Goal: Navigation & Orientation: Find specific page/section

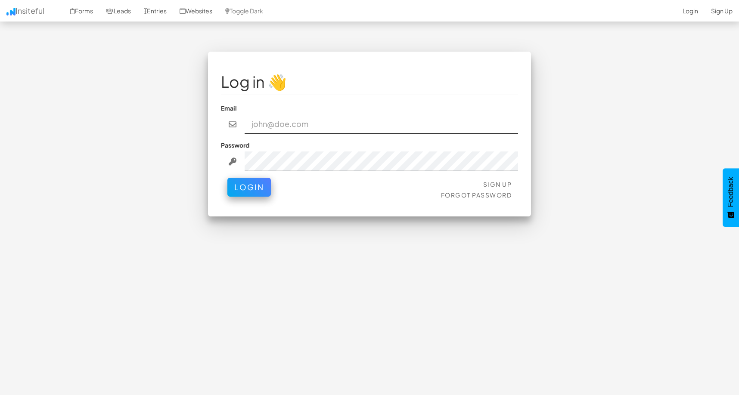
click at [298, 130] on input "email" at bounding box center [382, 125] width 274 height 20
type input "benmiraltd@gmail.com"
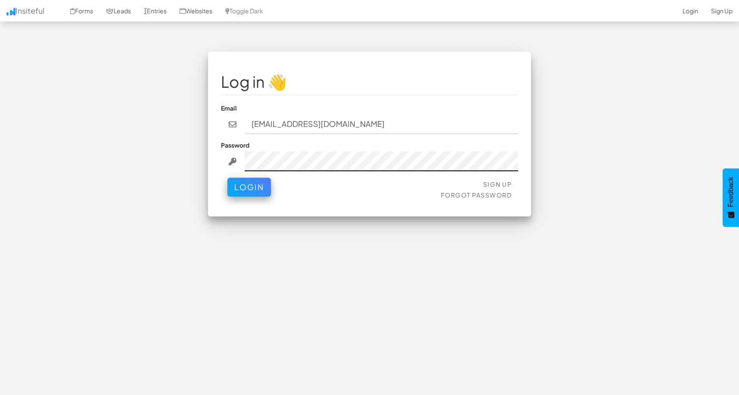
click at [227, 178] on button "Login" at bounding box center [248, 187] width 43 height 19
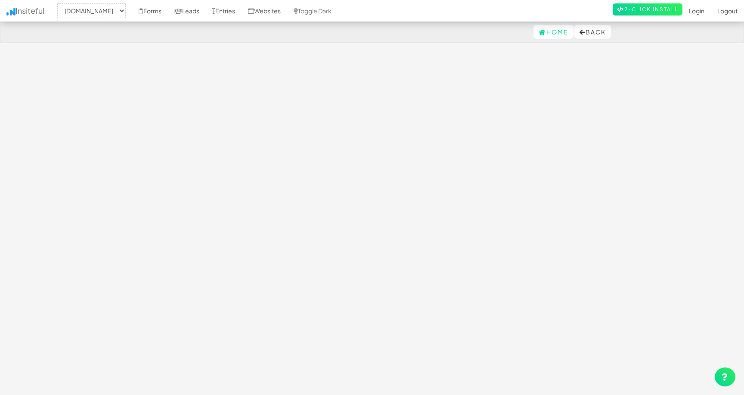
select select "2538"
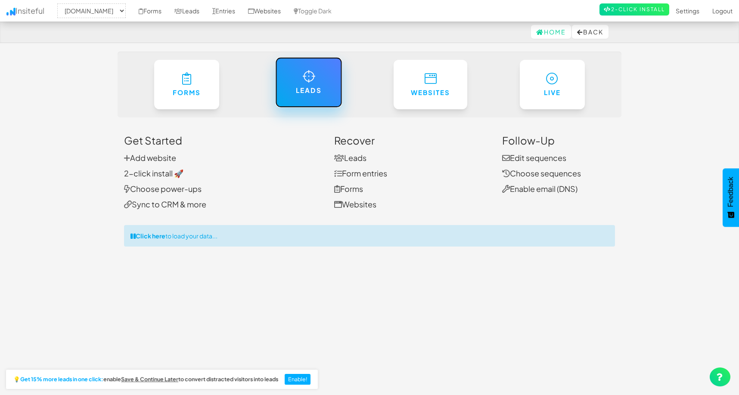
click at [299, 75] on link "Leads" at bounding box center [308, 82] width 67 height 50
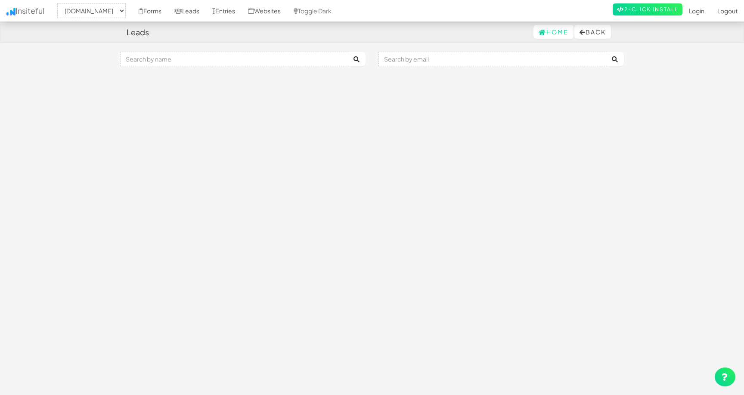
select select "2538"
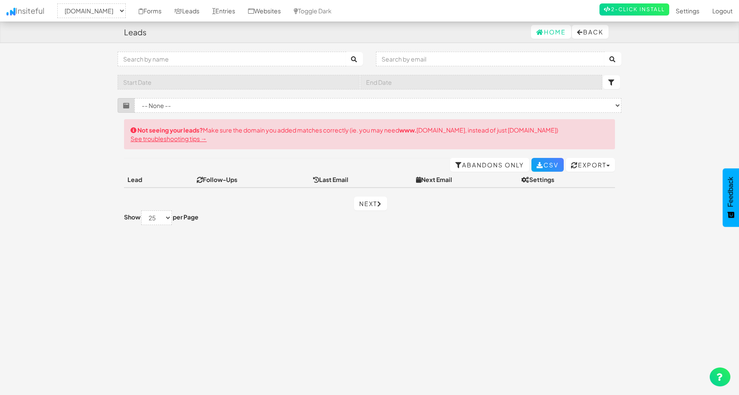
click at [341, 130] on div "Not seeing your leads? Make sure the domain you added matches correctly (ie. yo…" at bounding box center [369, 134] width 491 height 30
click at [168, 11] on link "Forms" at bounding box center [150, 11] width 36 height 22
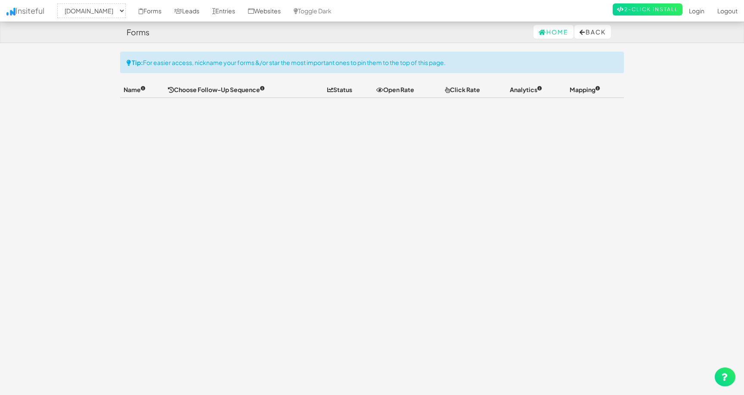
select select "2538"
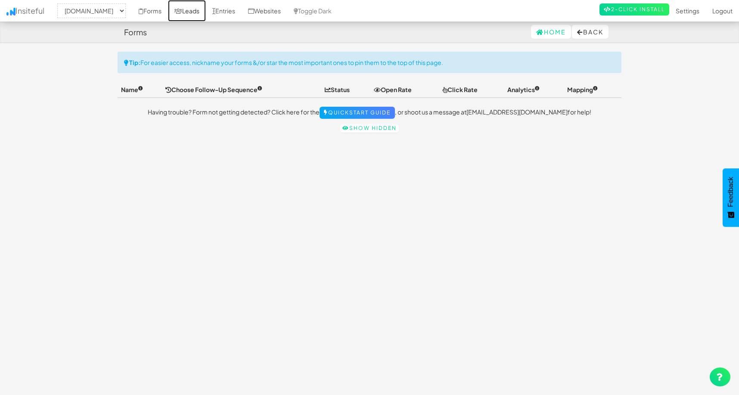
click at [197, 11] on link "Leads" at bounding box center [187, 11] width 38 height 22
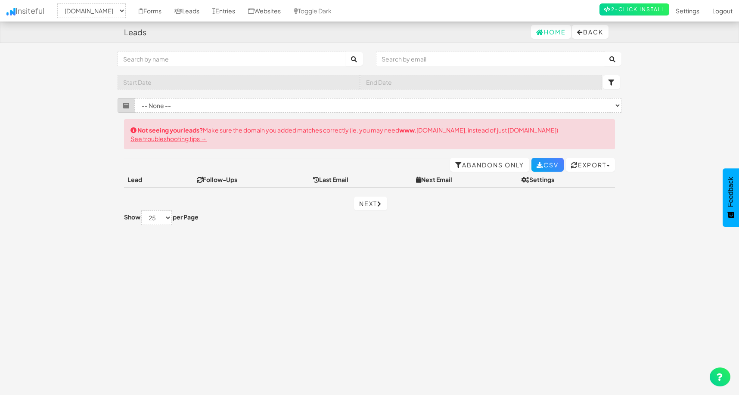
select select "2538"
click at [692, 10] on link "Settings" at bounding box center [687, 11] width 37 height 22
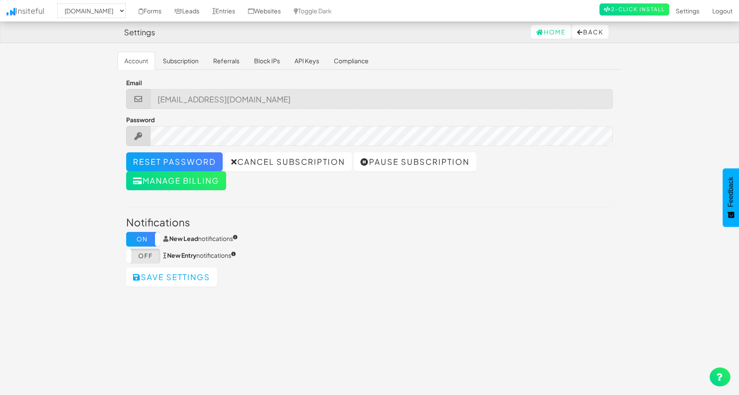
select select "2538"
click at [198, 61] on link "Subscription" at bounding box center [181, 61] width 50 height 18
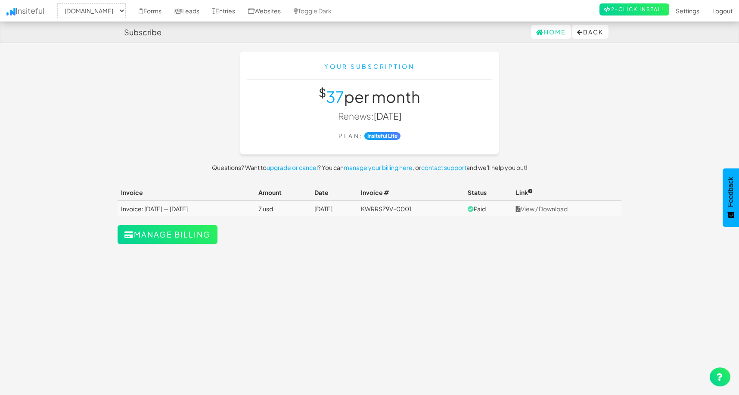
select select "2538"
click at [307, 170] on link "upgrade or cancel" at bounding box center [292, 168] width 51 height 8
click at [203, 11] on link "Leads" at bounding box center [187, 11] width 38 height 22
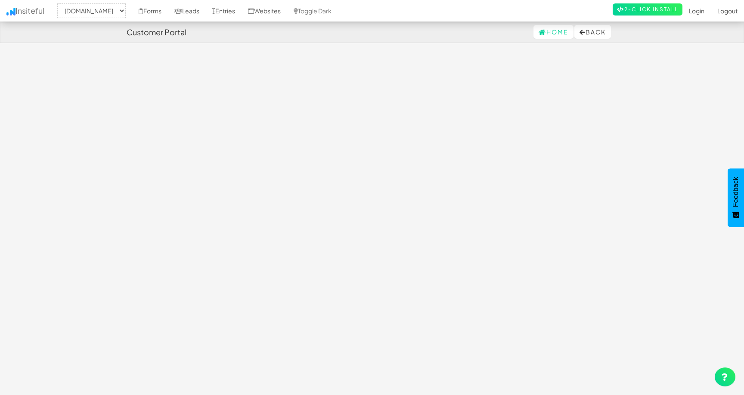
select select "2538"
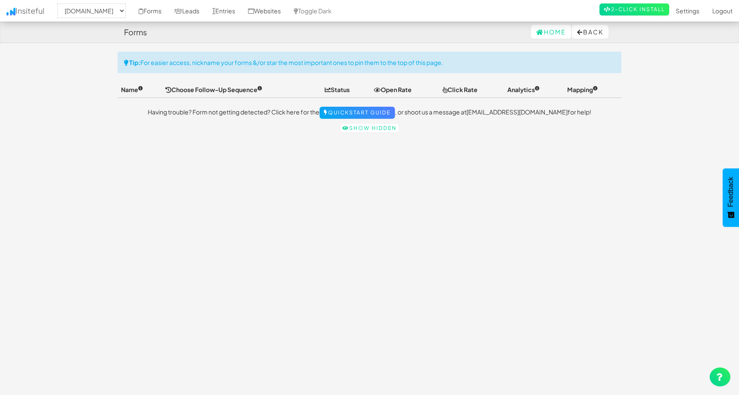
select select "2538"
click at [167, 11] on link "Forms" at bounding box center [150, 11] width 36 height 22
select select "2538"
click at [363, 127] on link "Show hidden" at bounding box center [369, 128] width 59 height 9
select select "2538"
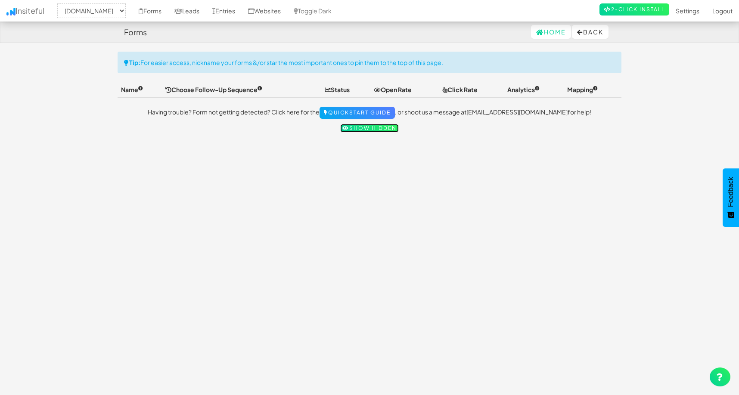
click at [375, 131] on link "Show hidden" at bounding box center [369, 128] width 59 height 9
select select "2538"
click at [198, 16] on link "Leads" at bounding box center [187, 11] width 38 height 22
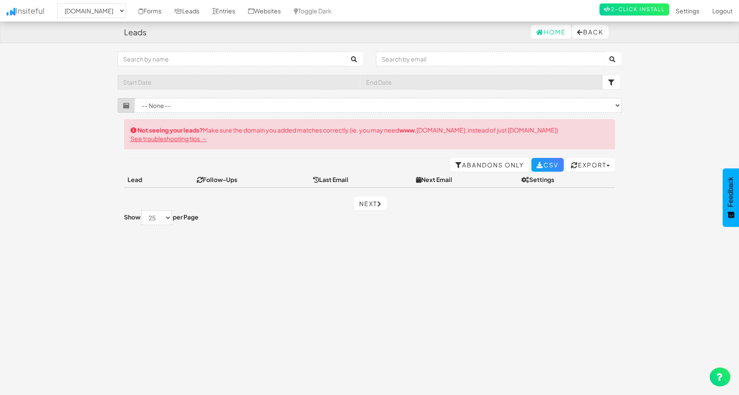
select select "2538"
click at [203, 100] on select "-- None --" at bounding box center [377, 105] width 487 height 15
click at [202, 12] on link "Leads" at bounding box center [187, 11] width 38 height 22
select select "2538"
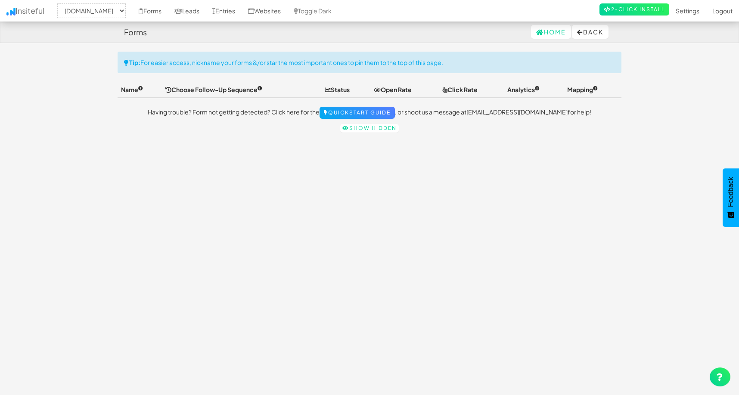
select select "2538"
click at [282, 9] on link "Websites" at bounding box center [265, 11] width 46 height 22
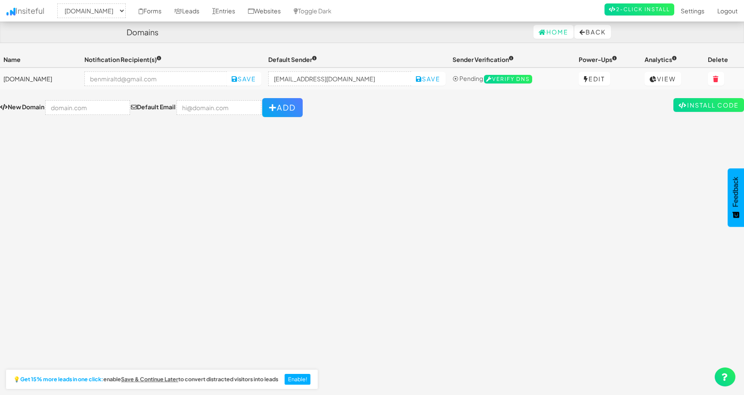
select select "2538"
click at [205, 11] on link "Leads" at bounding box center [187, 11] width 38 height 22
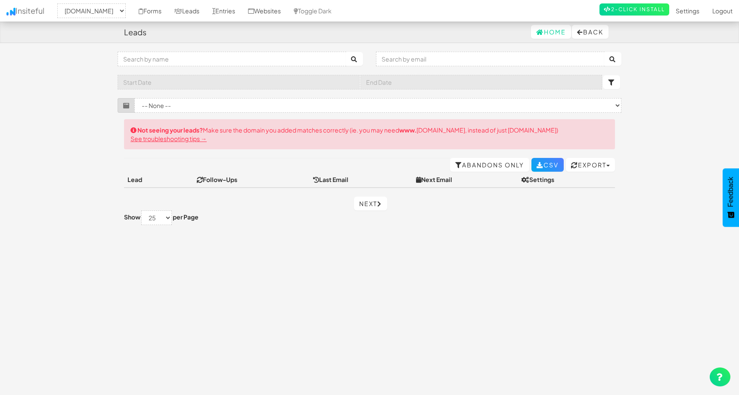
select select "2538"
click at [162, 13] on link "Forms" at bounding box center [150, 11] width 36 height 22
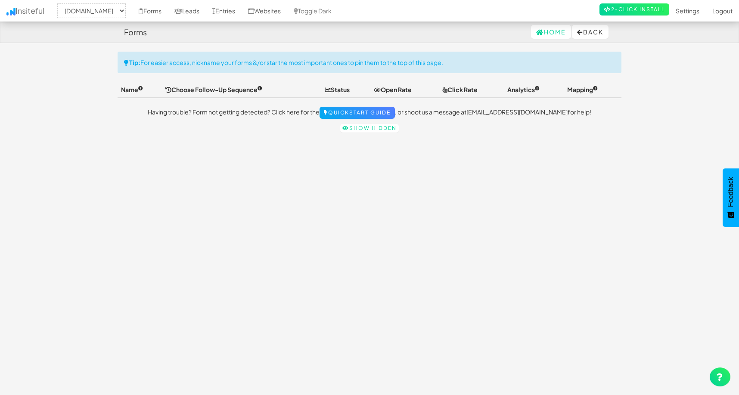
select select "2538"
click at [363, 113] on link "Quickstart Guide" at bounding box center [356, 113] width 75 height 12
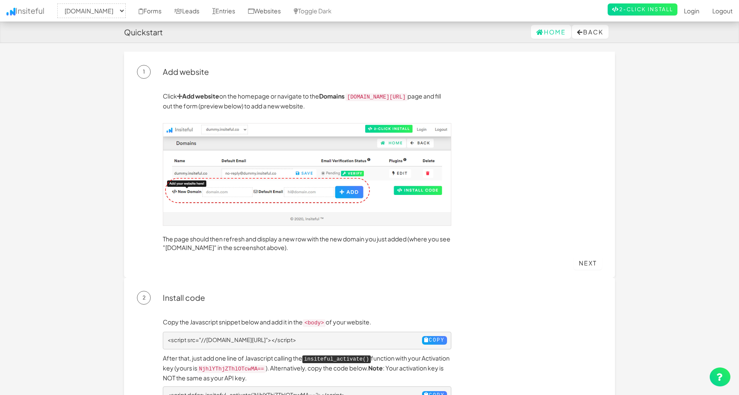
select select "2538"
click at [190, 5] on link "Leads" at bounding box center [187, 11] width 38 height 22
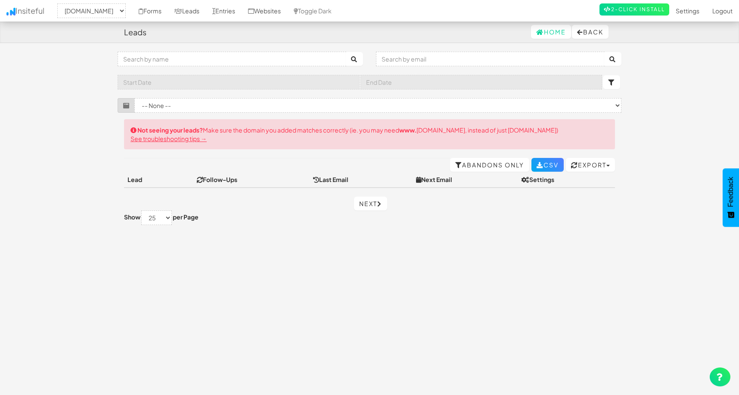
select select "2538"
